Goal: Transaction & Acquisition: Purchase product/service

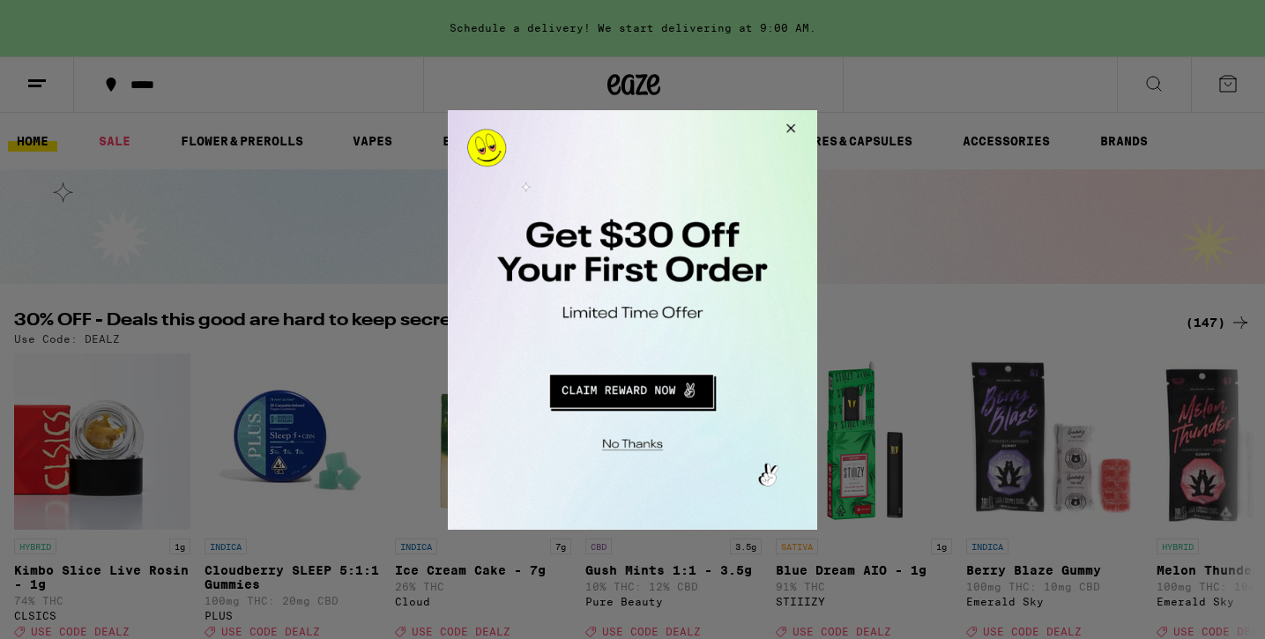
click at [803, 120] on button "Close Modal" at bounding box center [788, 130] width 48 height 42
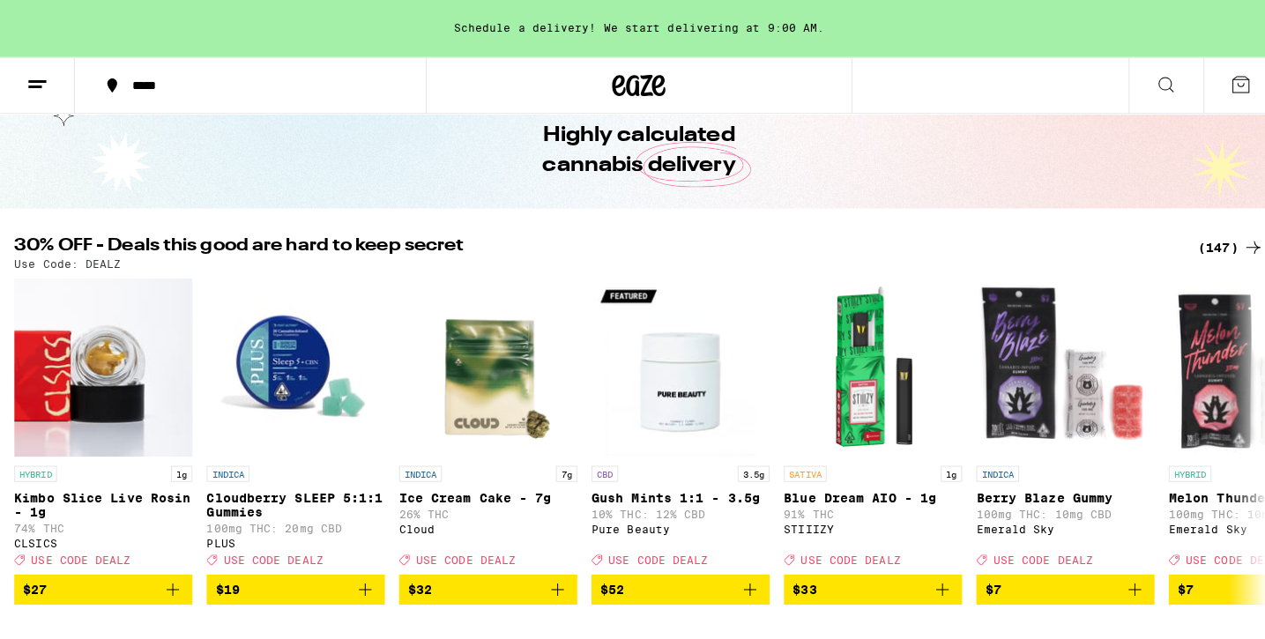
scroll to position [248, 0]
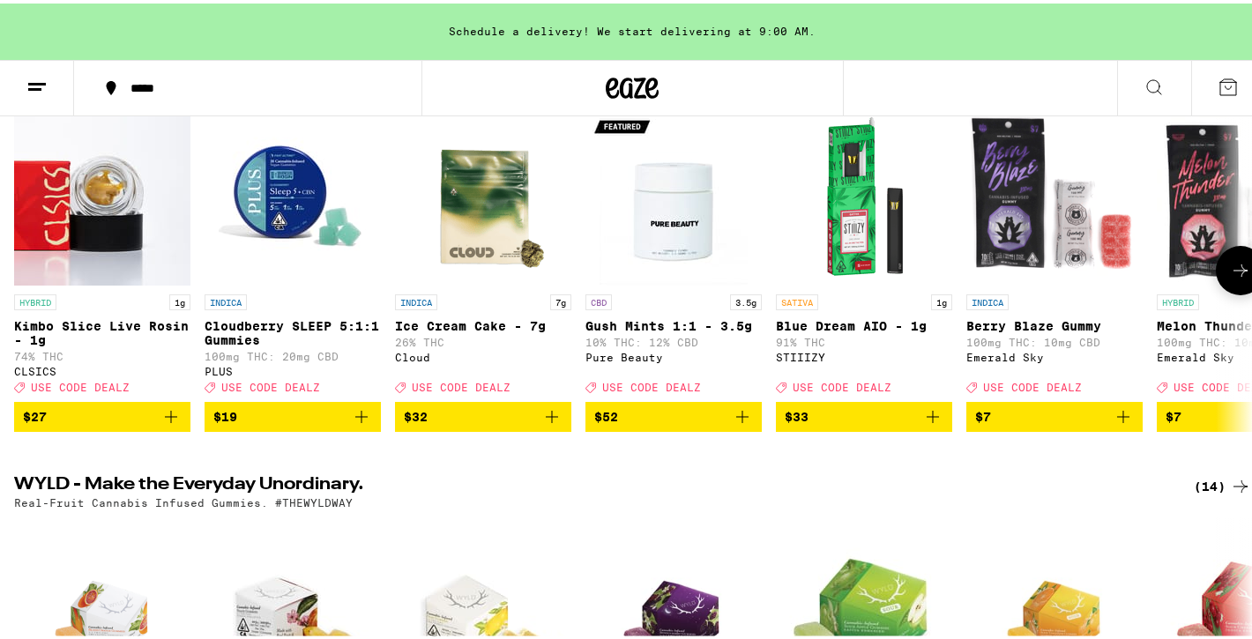
click at [313, 227] on img "Open page for Cloudberry SLEEP 5:1:1 Gummies from PLUS" at bounding box center [293, 194] width 176 height 176
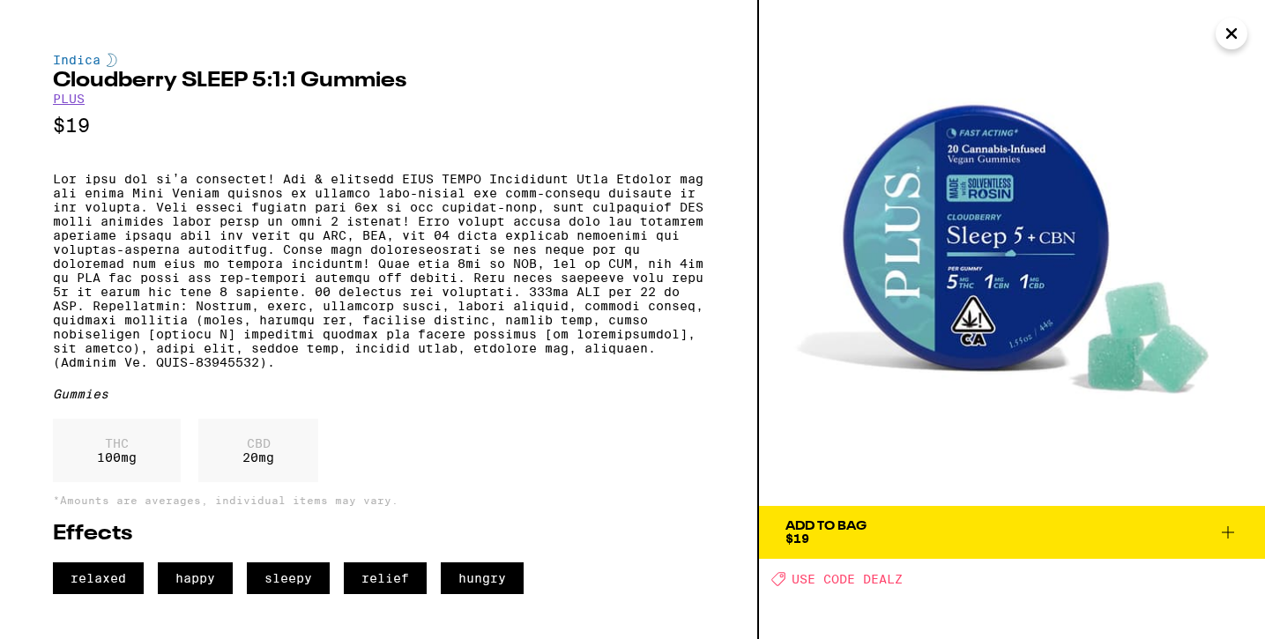
scroll to position [4, 0]
click at [882, 536] on span "Add To Bag $19" at bounding box center [1012, 532] width 453 height 25
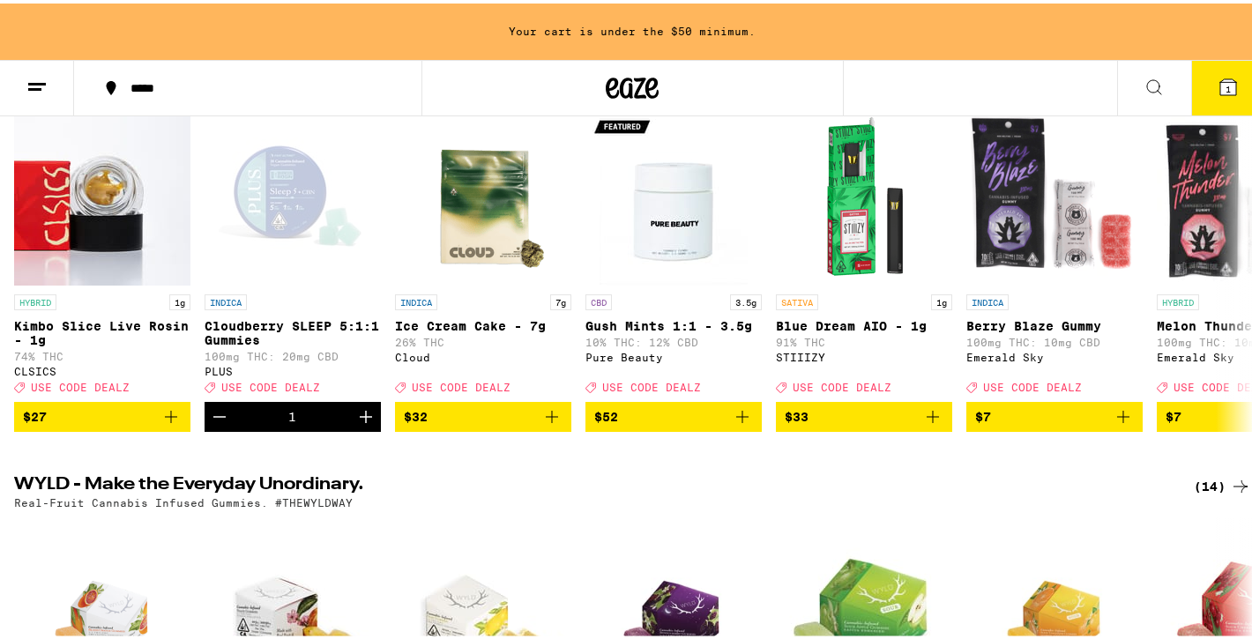
click at [1220, 89] on icon at bounding box center [1228, 84] width 16 height 16
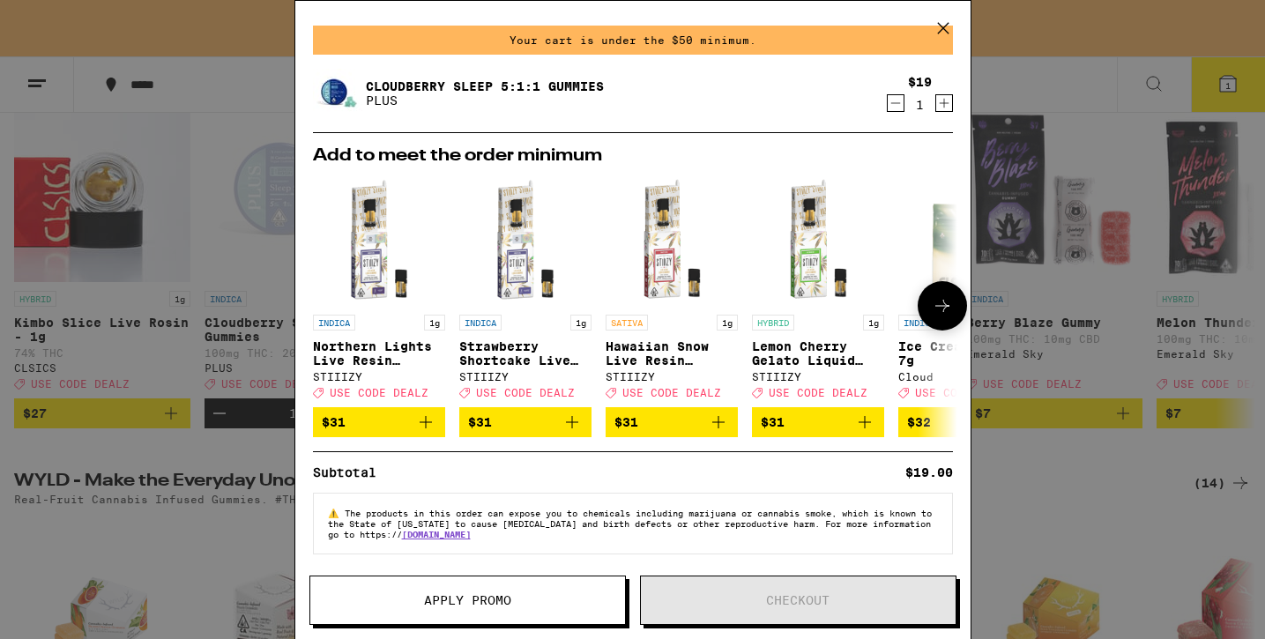
scroll to position [63, 0]
click at [936, 93] on icon "Increment" at bounding box center [944, 103] width 16 height 21
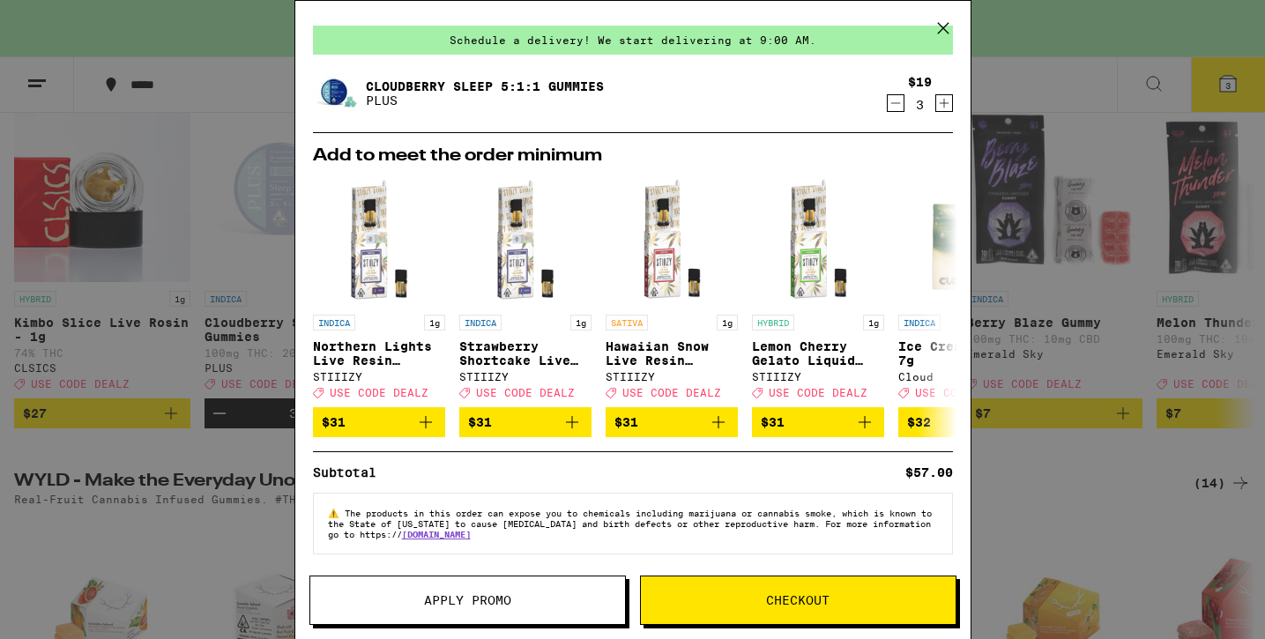
click at [936, 93] on icon "Increment" at bounding box center [944, 103] width 16 height 21
click at [838, 590] on button "Checkout" at bounding box center [798, 600] width 316 height 49
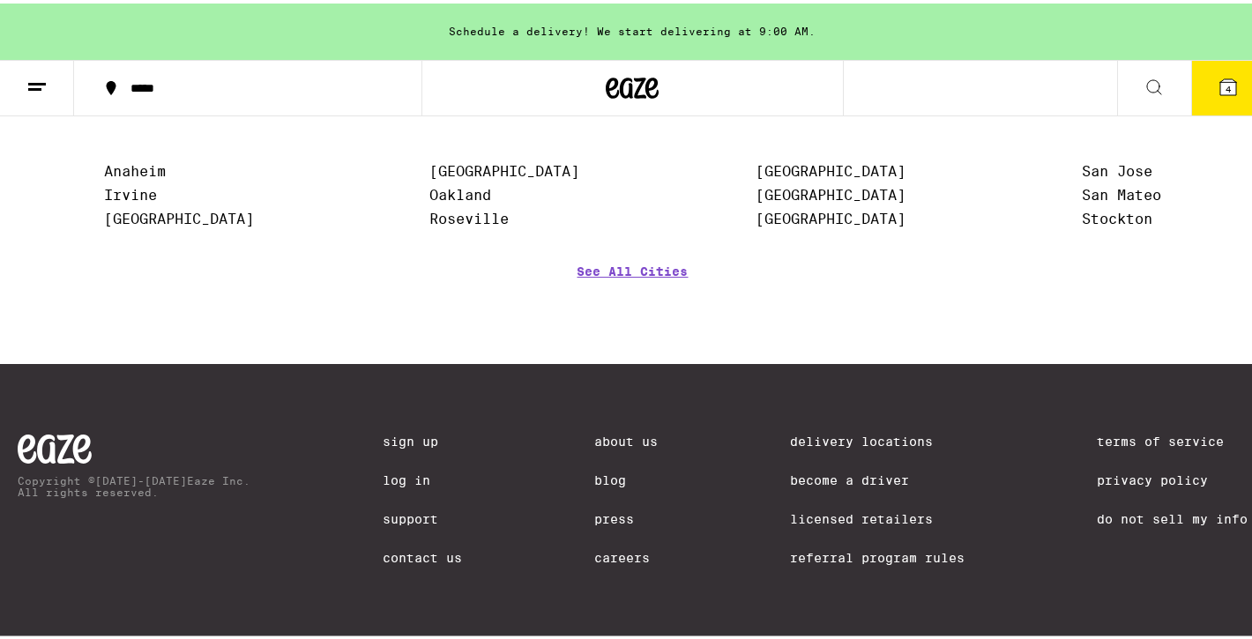
scroll to position [8157, 0]
click at [594, 439] on div "About Us Blog Press Careers" at bounding box center [625, 508] width 63 height 155
click at [594, 434] on link "About Us" at bounding box center [625, 438] width 63 height 14
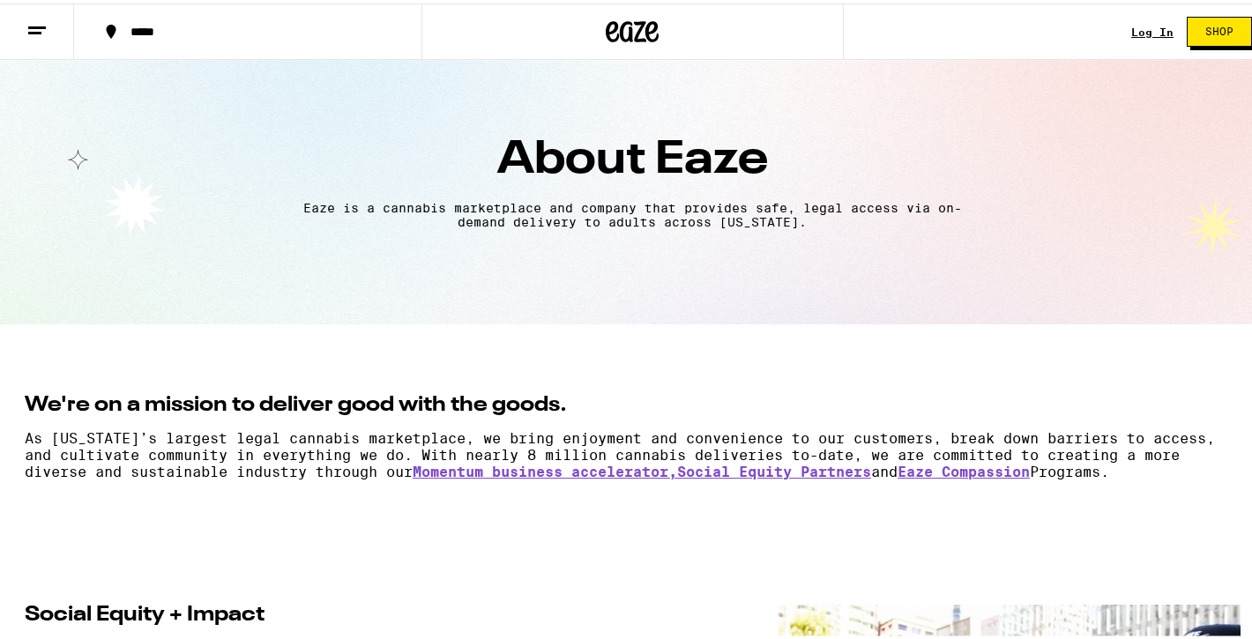
click at [19, 30] on button at bounding box center [37, 29] width 74 height 56
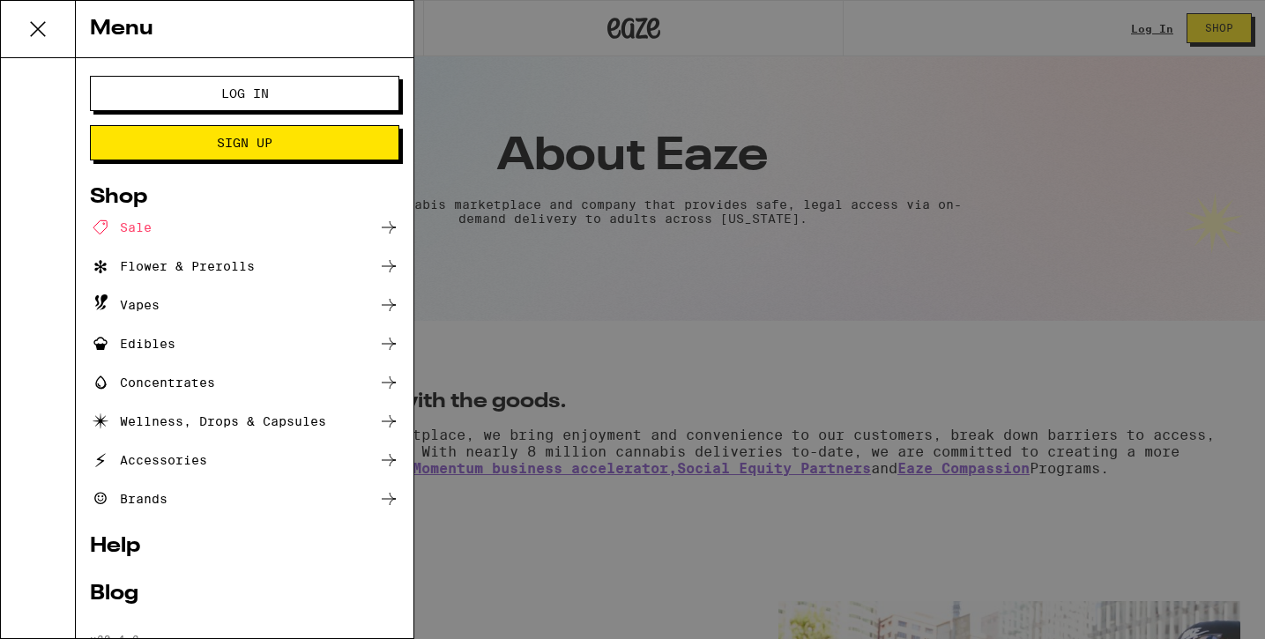
click at [166, 497] on div "Brands" at bounding box center [129, 498] width 78 height 21
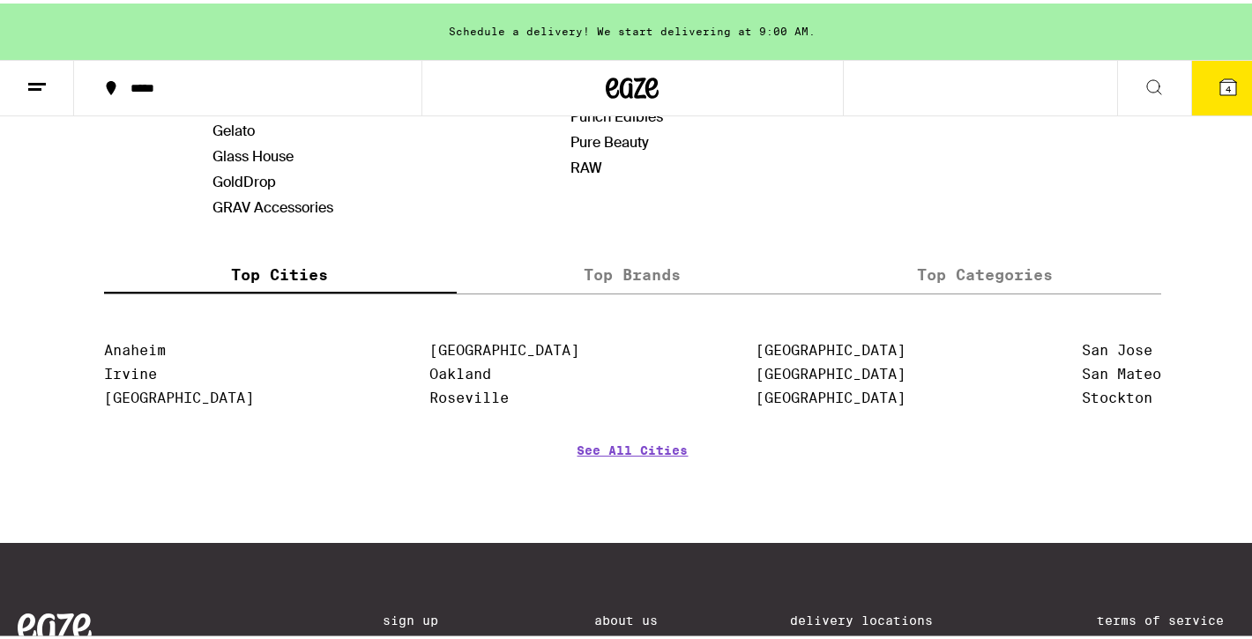
scroll to position [1292, 0]
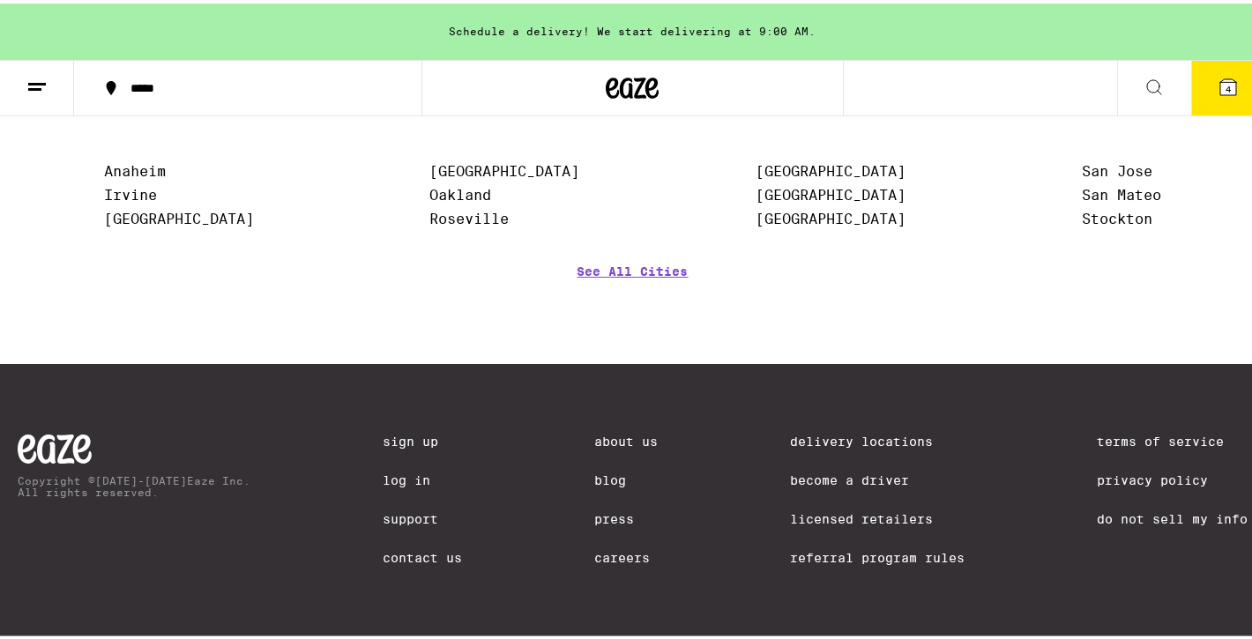
click at [612, 431] on link "About Us" at bounding box center [625, 438] width 63 height 14
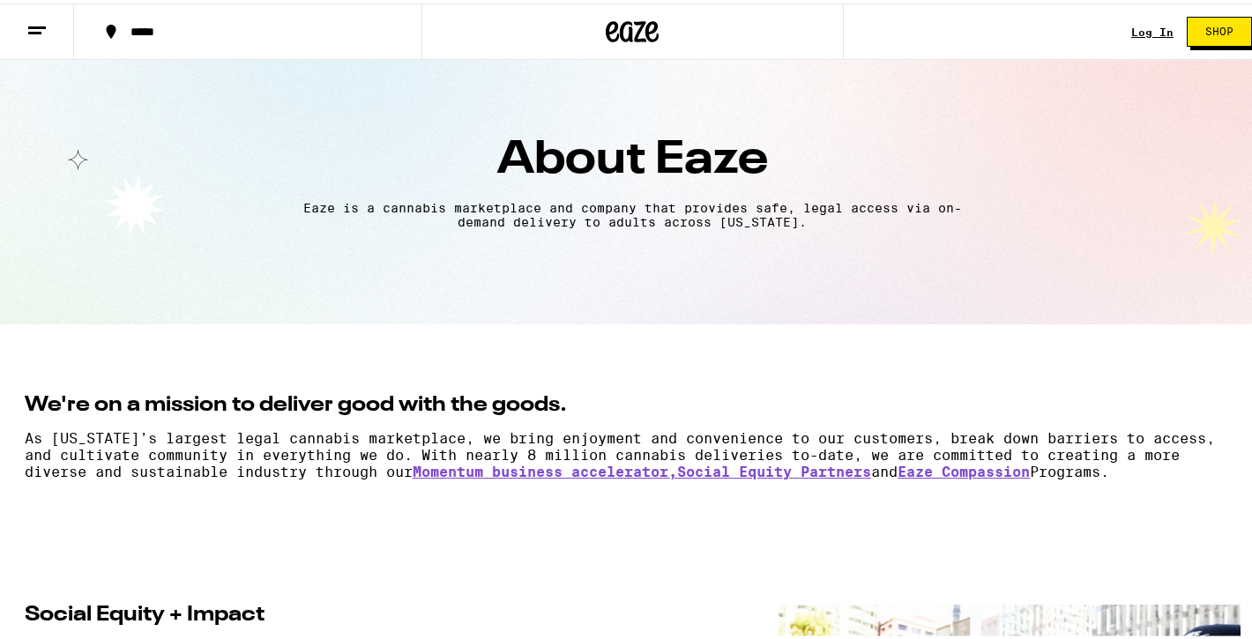
click at [34, 13] on button at bounding box center [37, 29] width 74 height 56
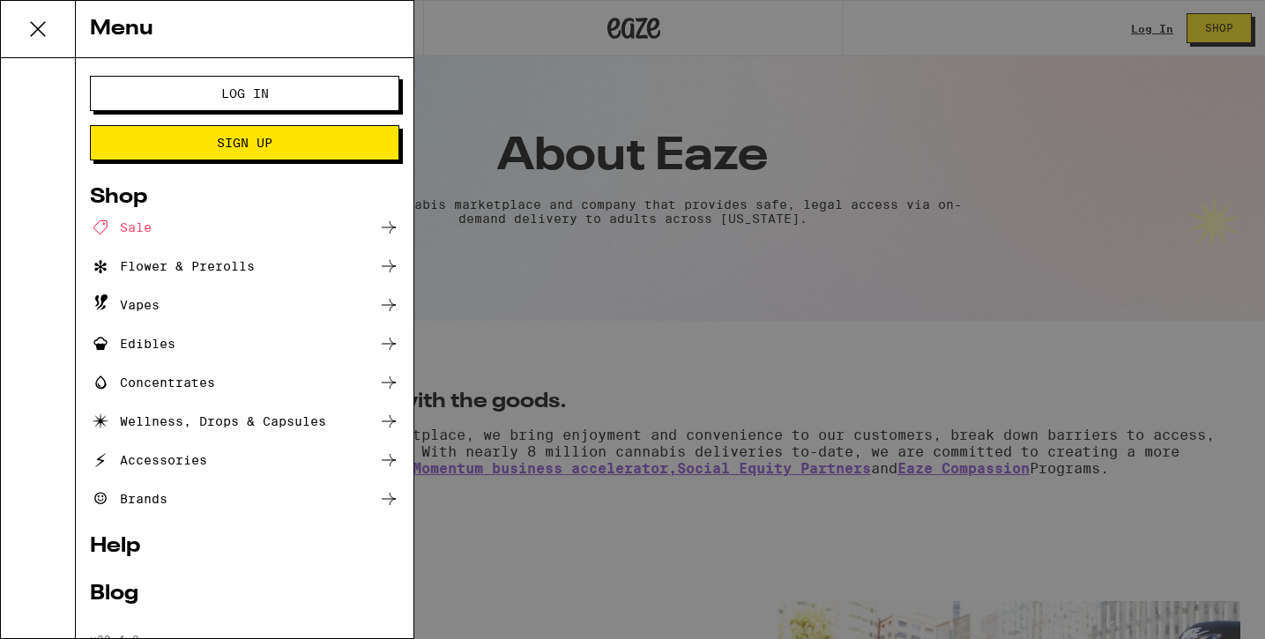
click at [554, 102] on div "Menu Log In Sign Up Shop Sale Flower & Prerolls Vapes Edibles Concentrates Well…" at bounding box center [632, 319] width 1265 height 639
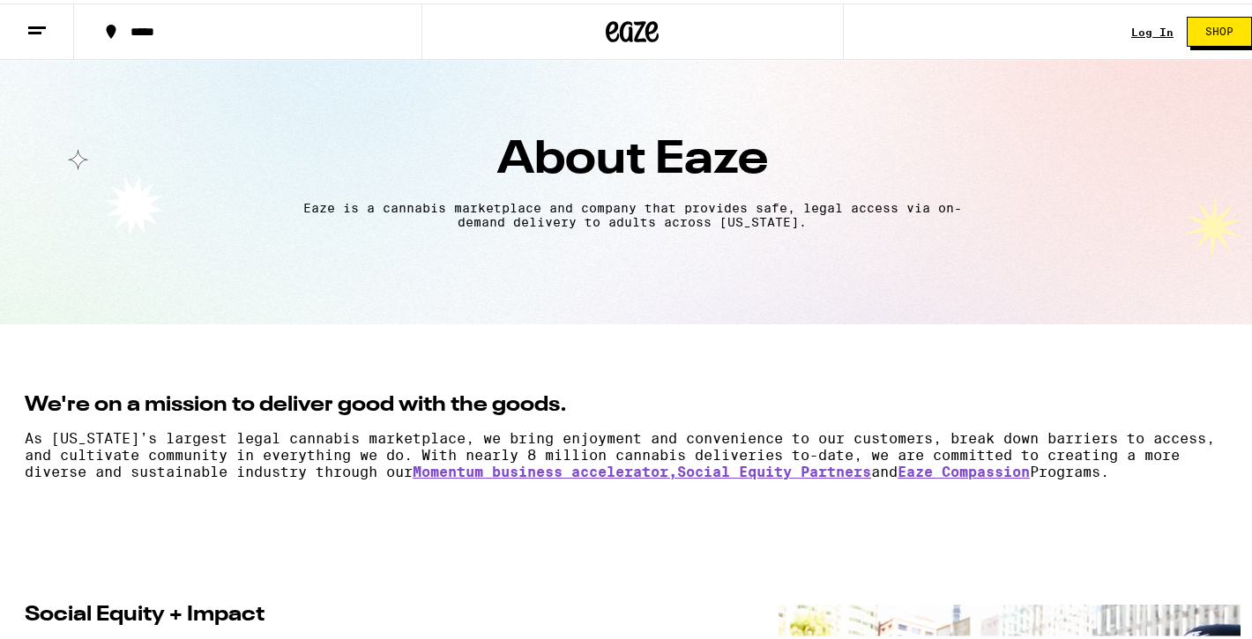
click at [619, 18] on icon at bounding box center [632, 28] width 53 height 32
